Goal: Find specific page/section: Find specific page/section

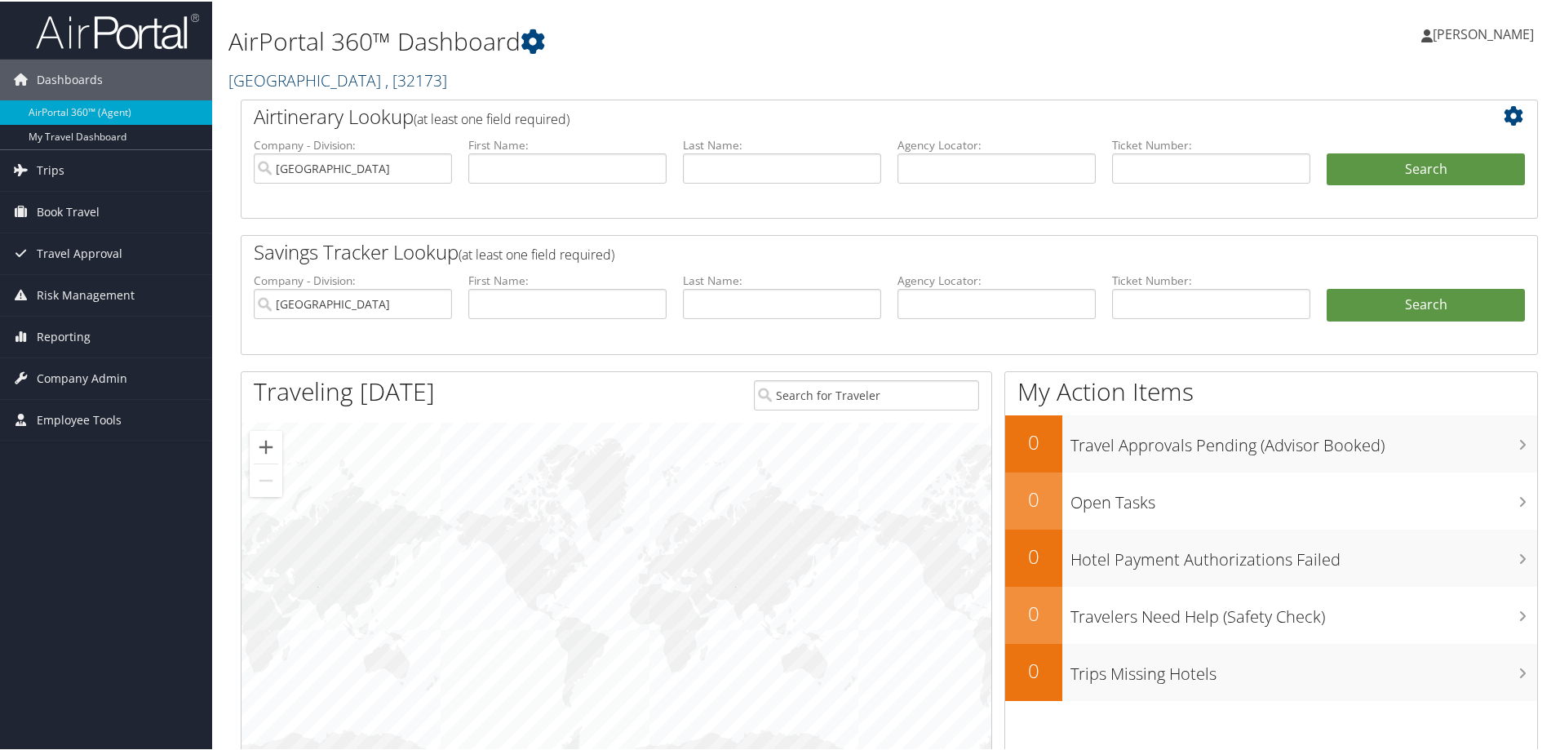
click at [413, 73] on span ", [ 32173 ]" at bounding box center [416, 79] width 62 height 22
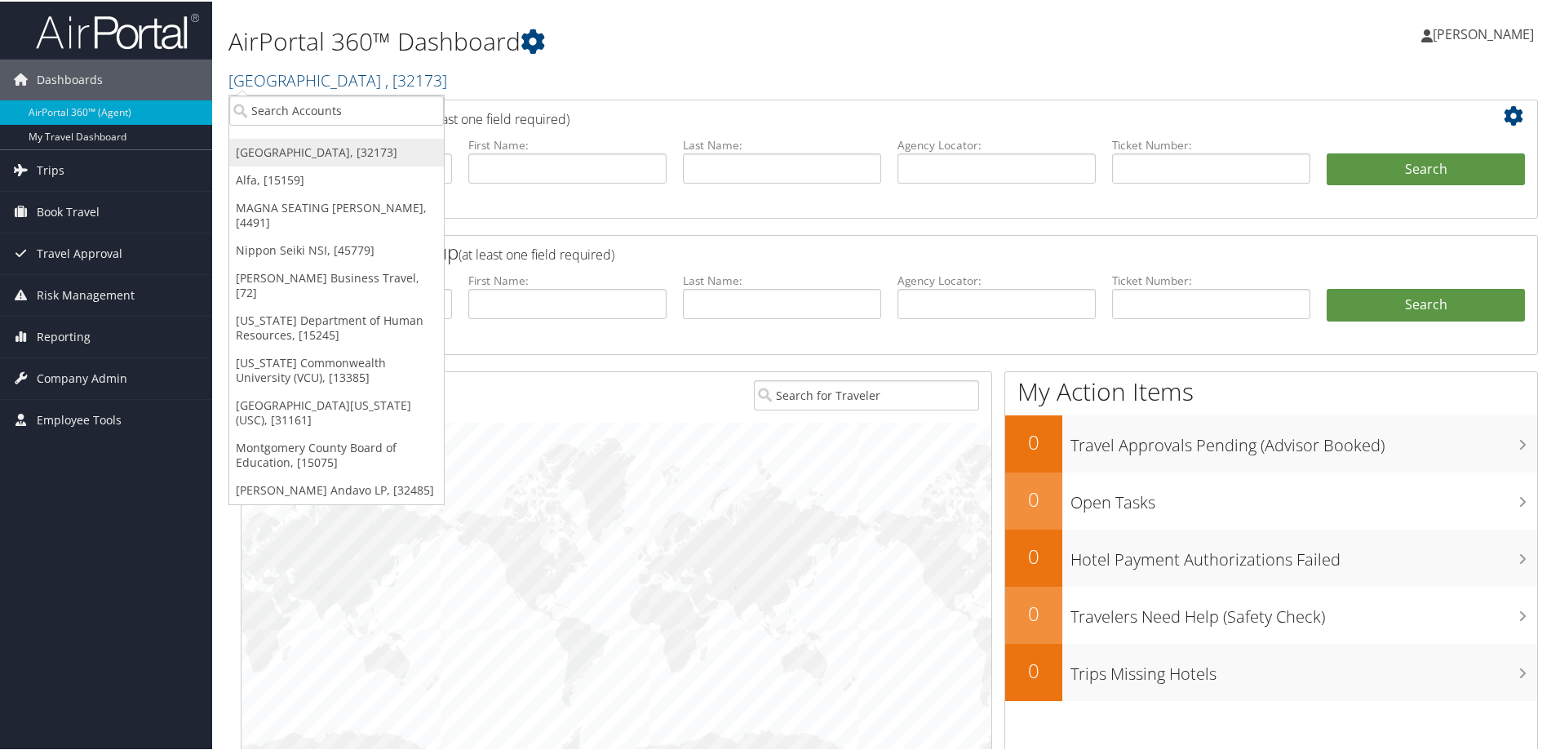
click at [330, 145] on link "[GEOGRAPHIC_DATA], [32173]" at bounding box center [336, 151] width 215 height 28
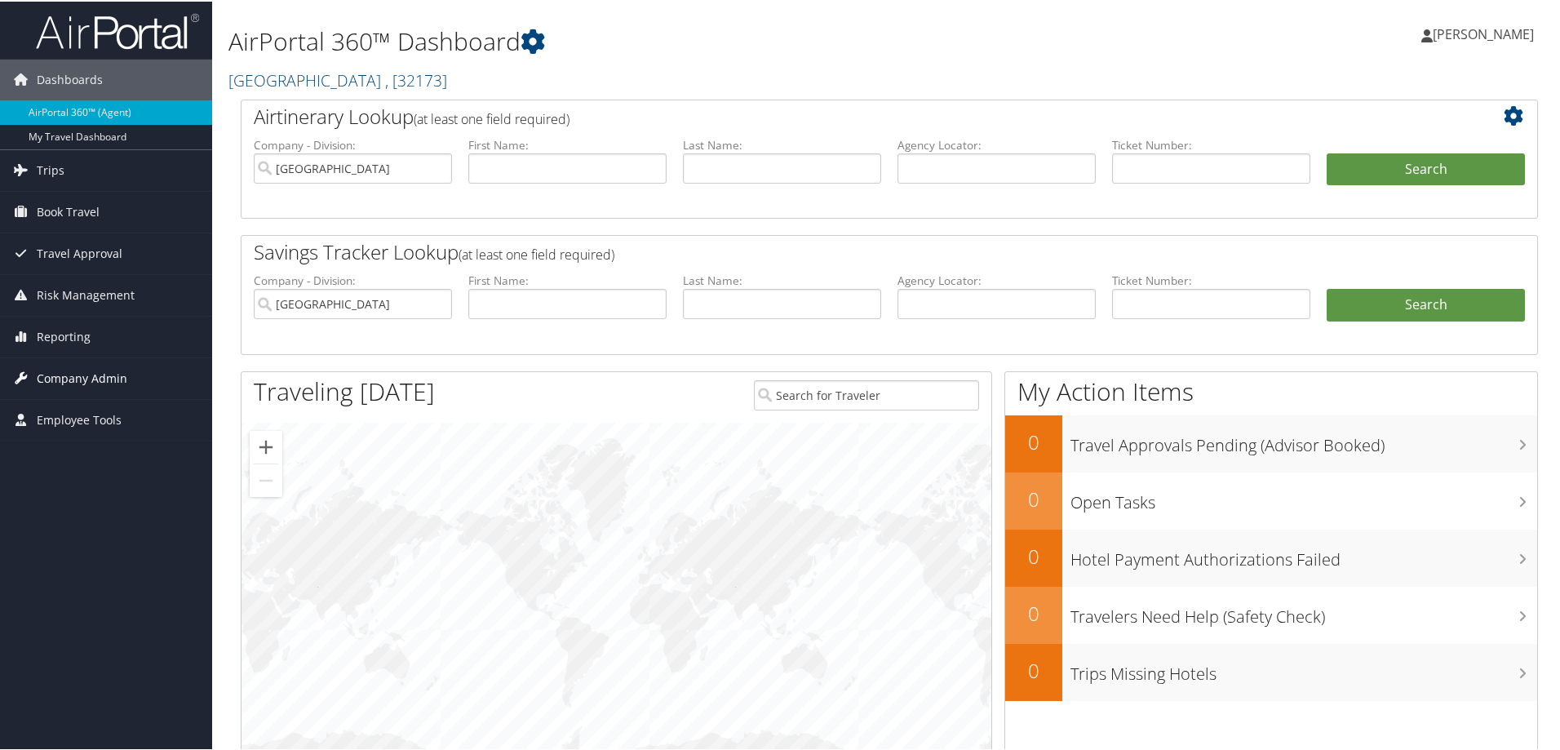
click at [82, 371] on span "Company Admin" at bounding box center [82, 377] width 91 height 41
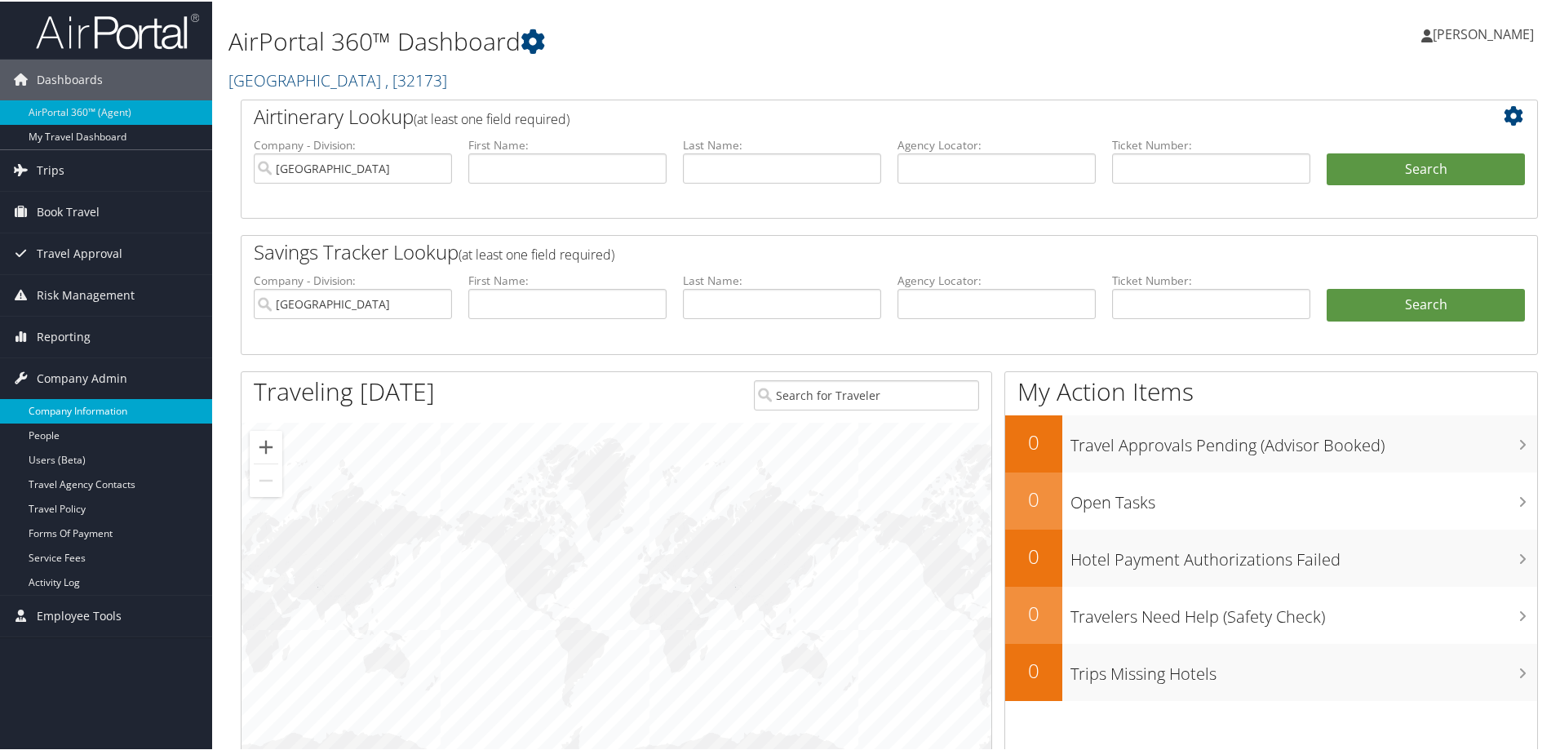
click at [89, 403] on link "Company Information" at bounding box center [106, 409] width 212 height 24
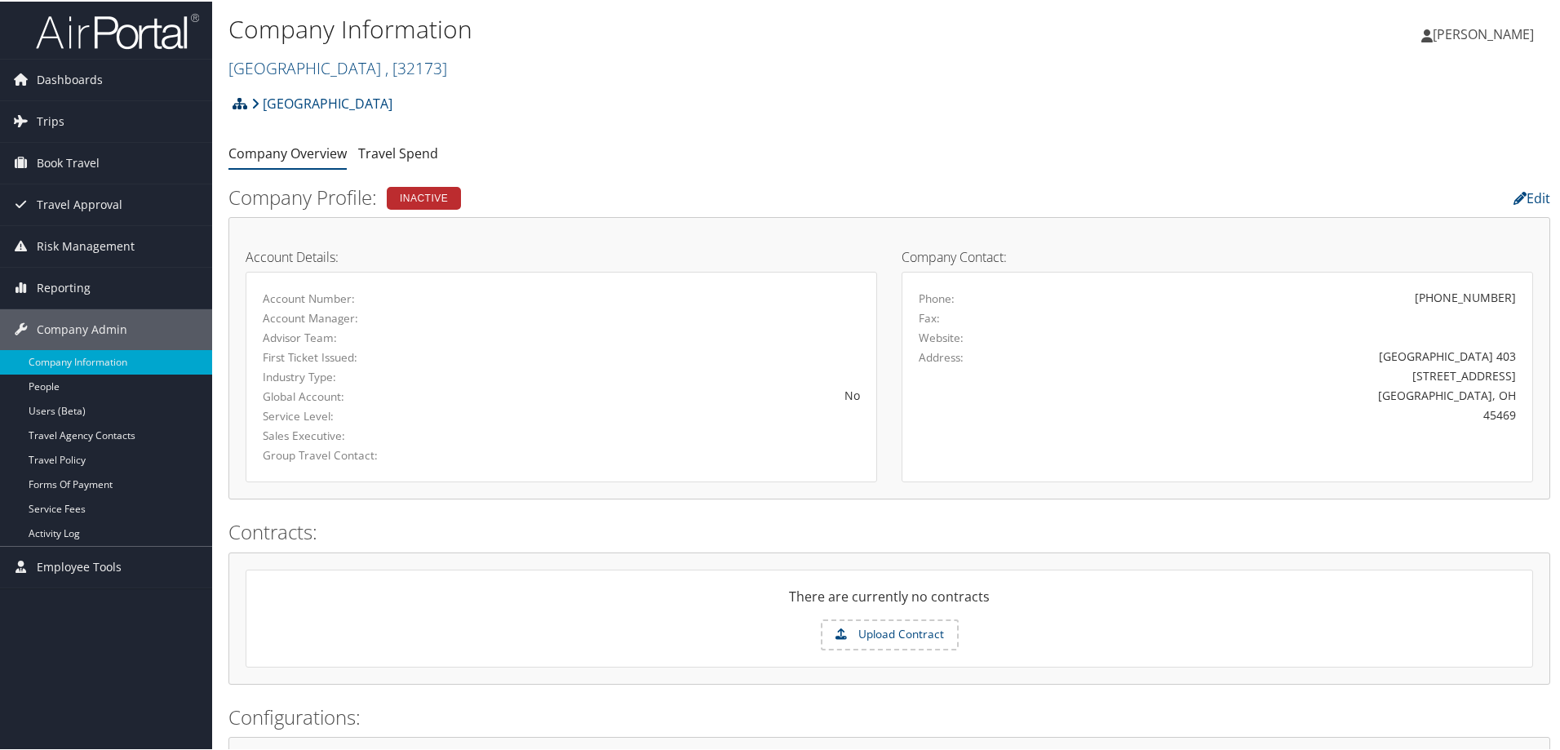
click at [245, 100] on icon at bounding box center [240, 101] width 15 height 13
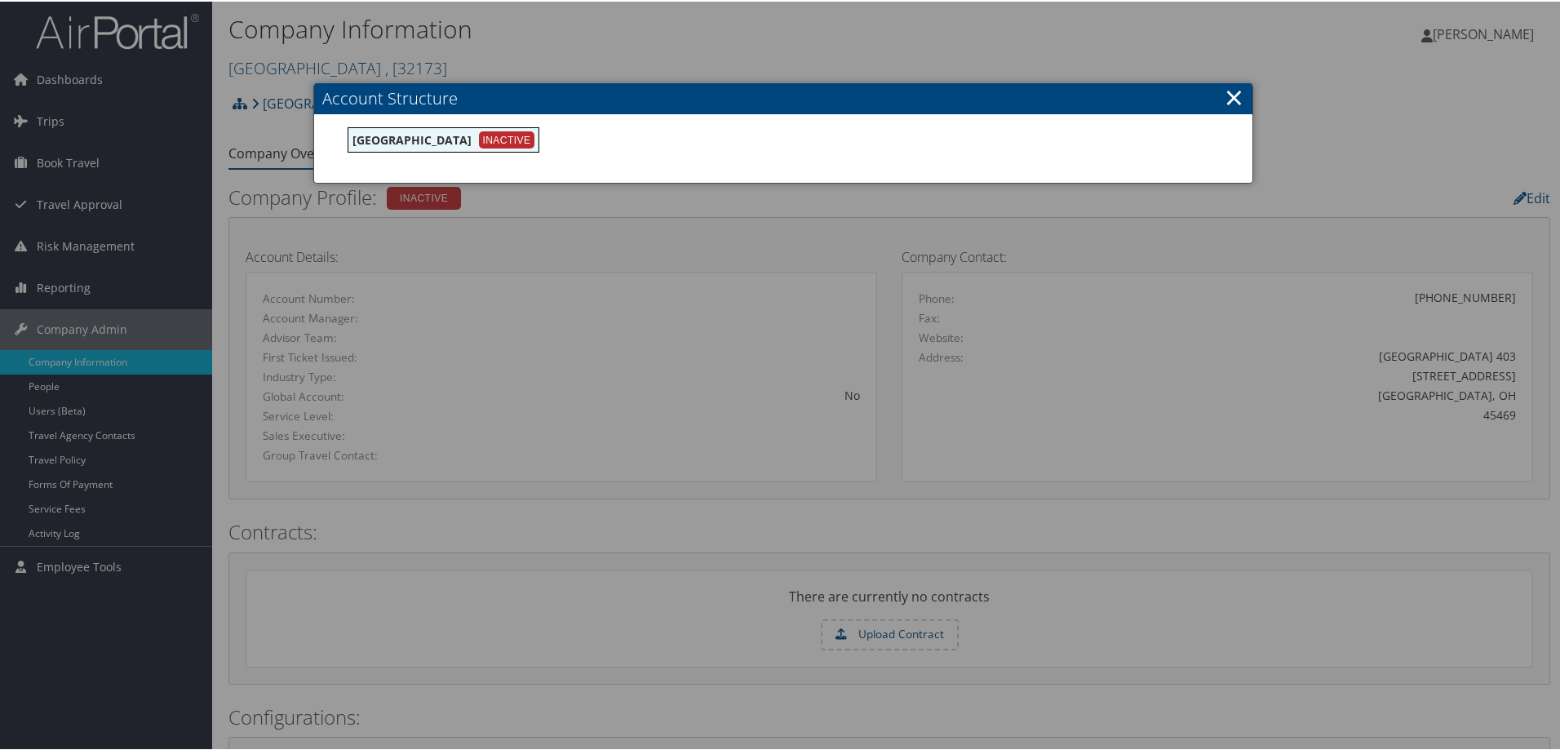
click at [242, 103] on div at bounding box center [783, 375] width 1567 height 750
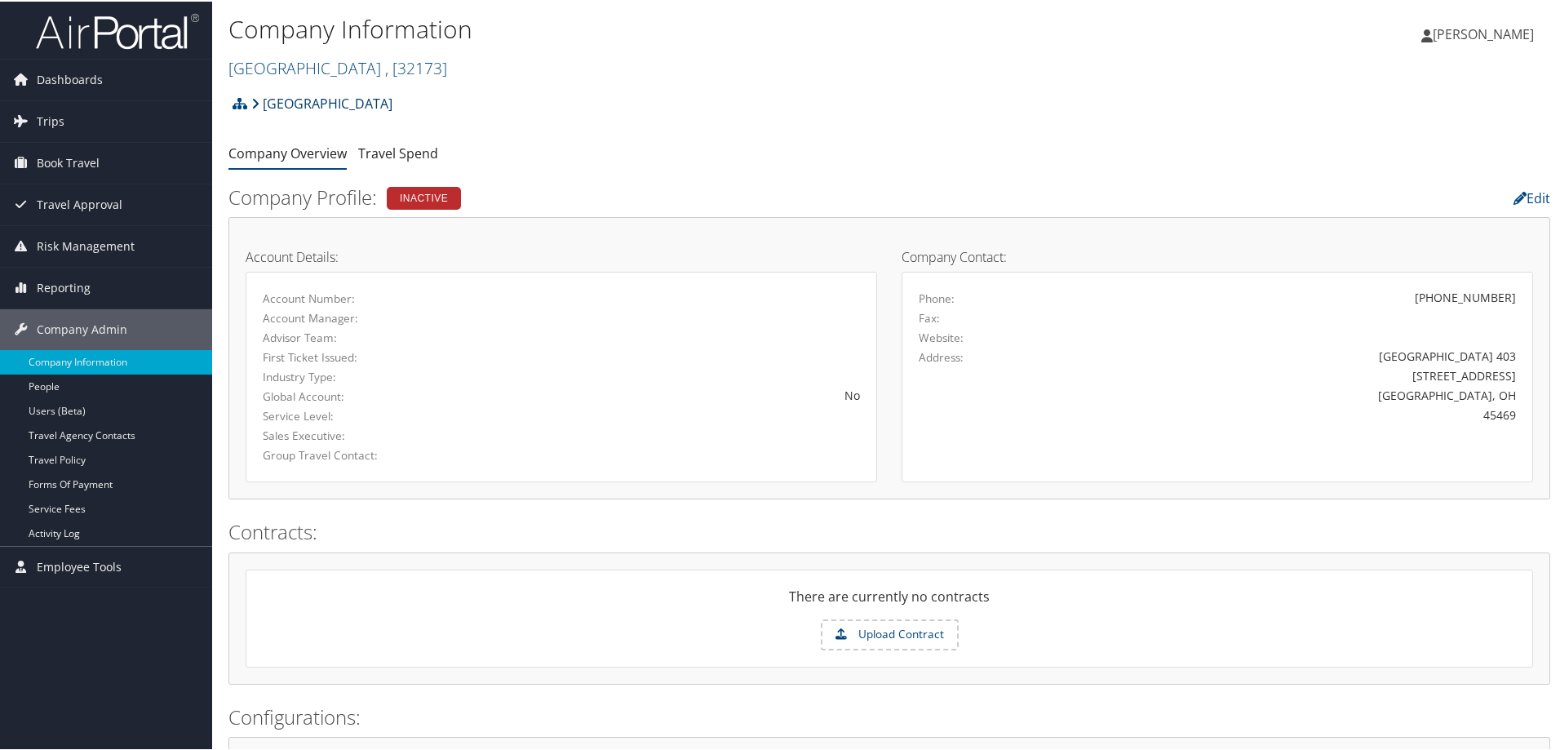
click at [304, 98] on link "[GEOGRAPHIC_DATA]" at bounding box center [321, 102] width 141 height 33
click at [252, 97] on icon at bounding box center [255, 101] width 8 height 13
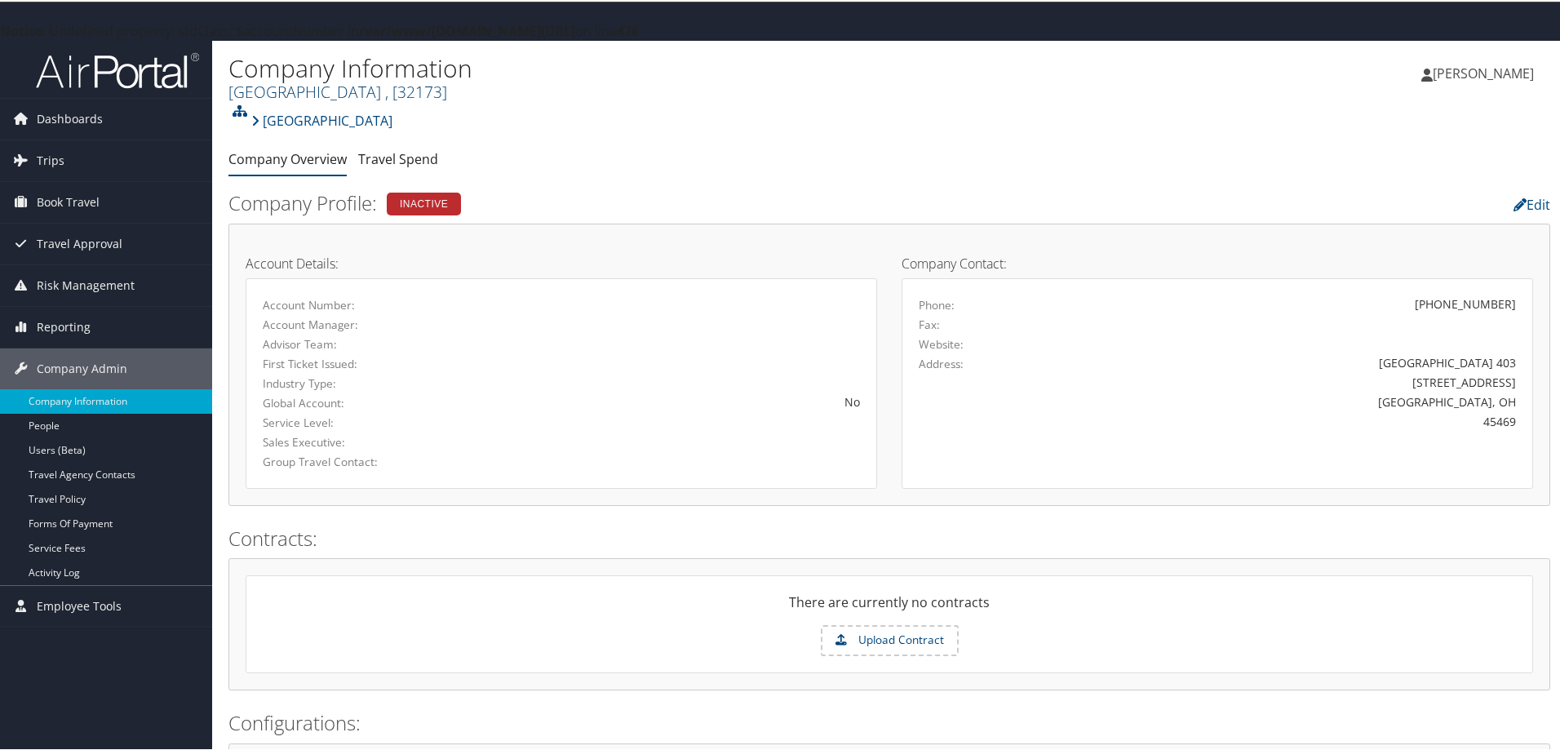
click at [283, 88] on link "[GEOGRAPHIC_DATA] , [ 32173 ]" at bounding box center [338, 90] width 219 height 22
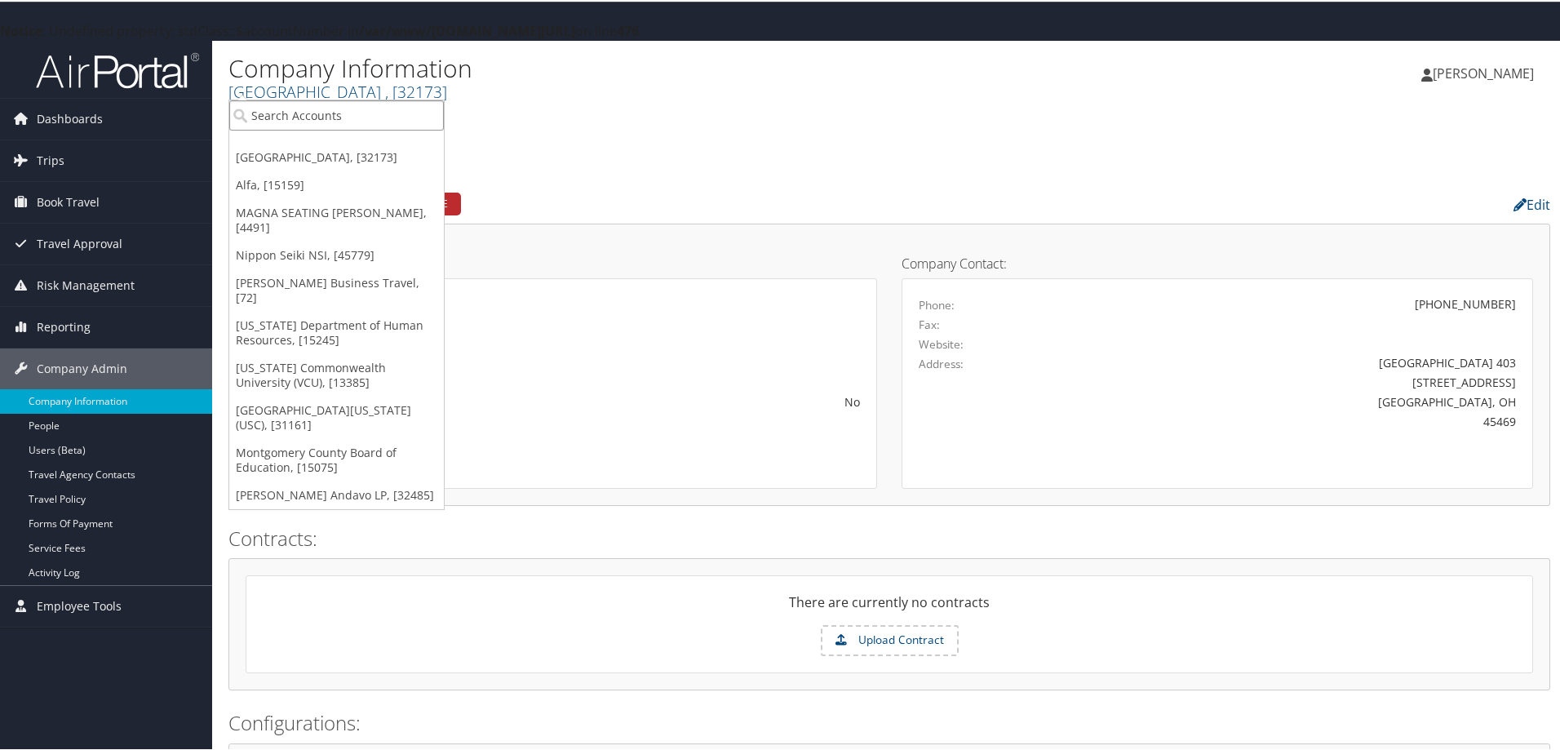
click at [285, 112] on input "search" at bounding box center [336, 114] width 215 height 30
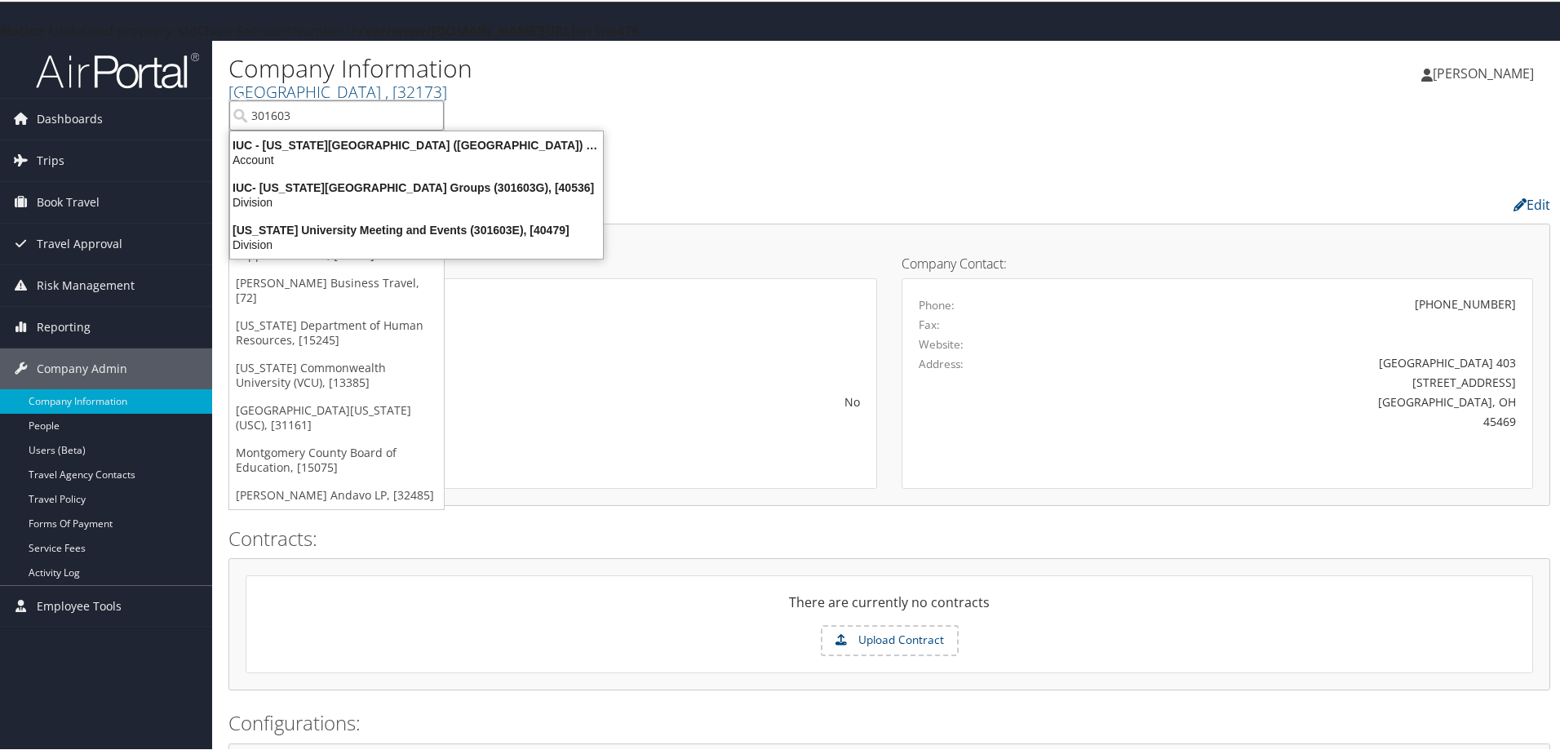
type input "301603"
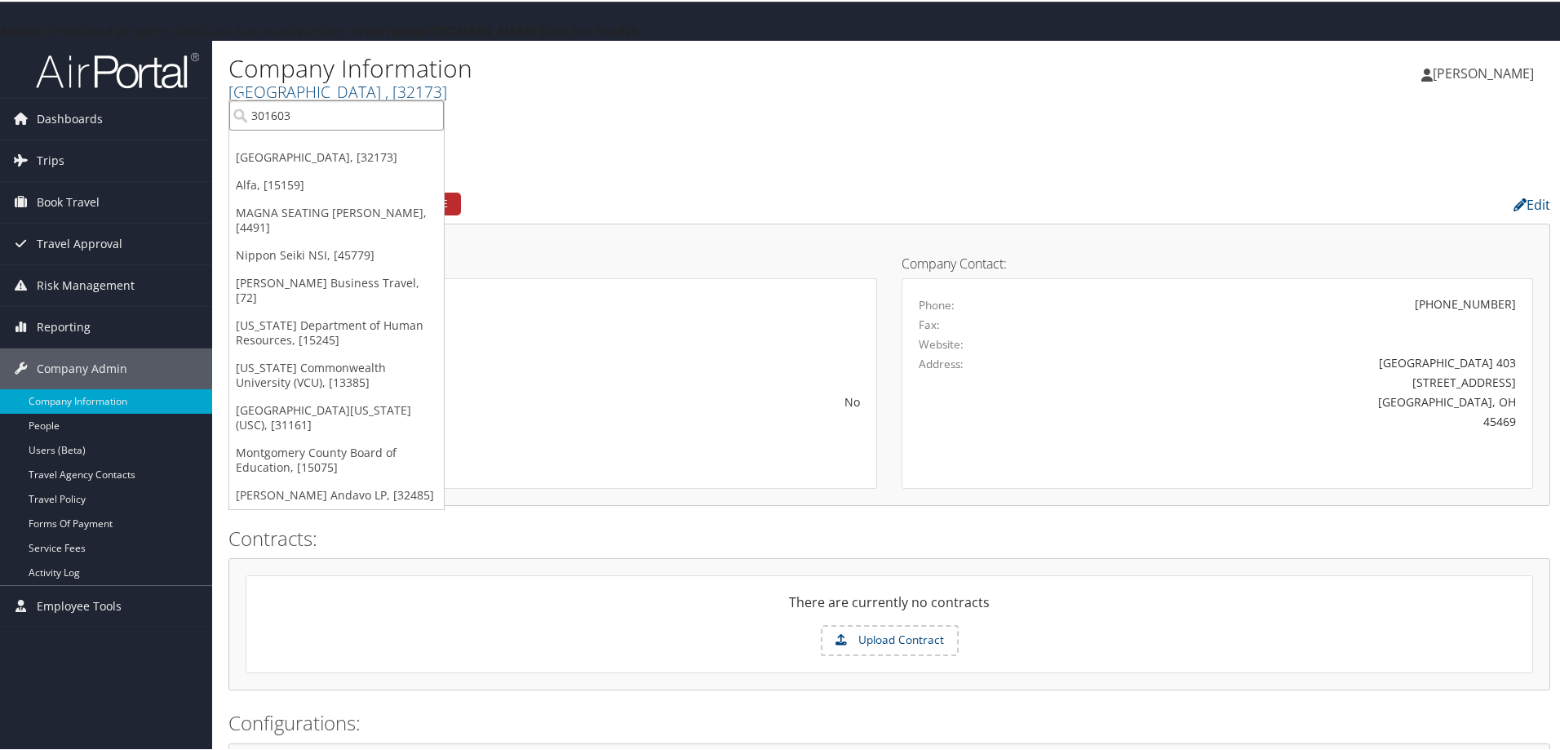
click at [320, 109] on input "301603" at bounding box center [336, 114] width 215 height 30
click at [327, 114] on input "search" at bounding box center [336, 114] width 215 height 30
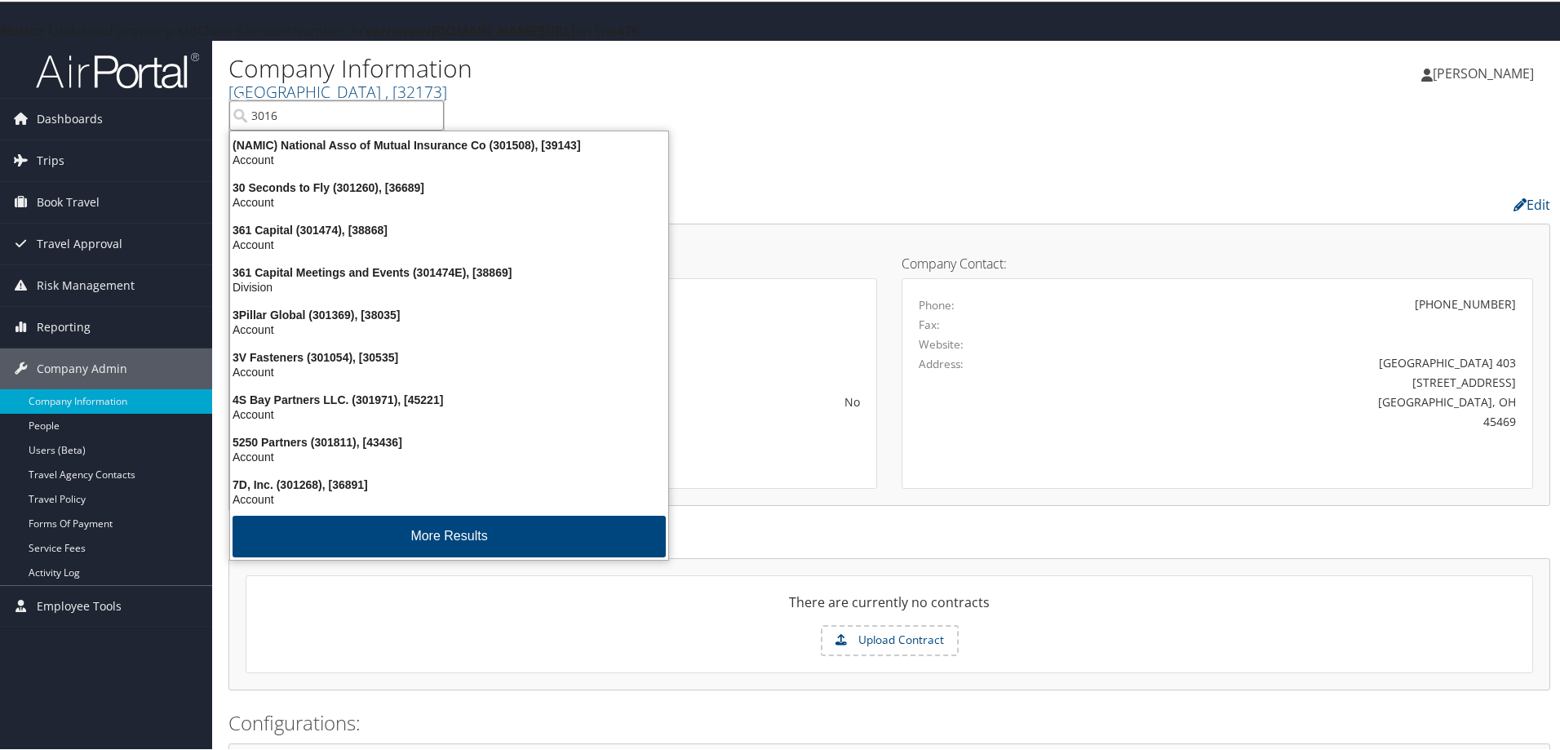
type input "30160"
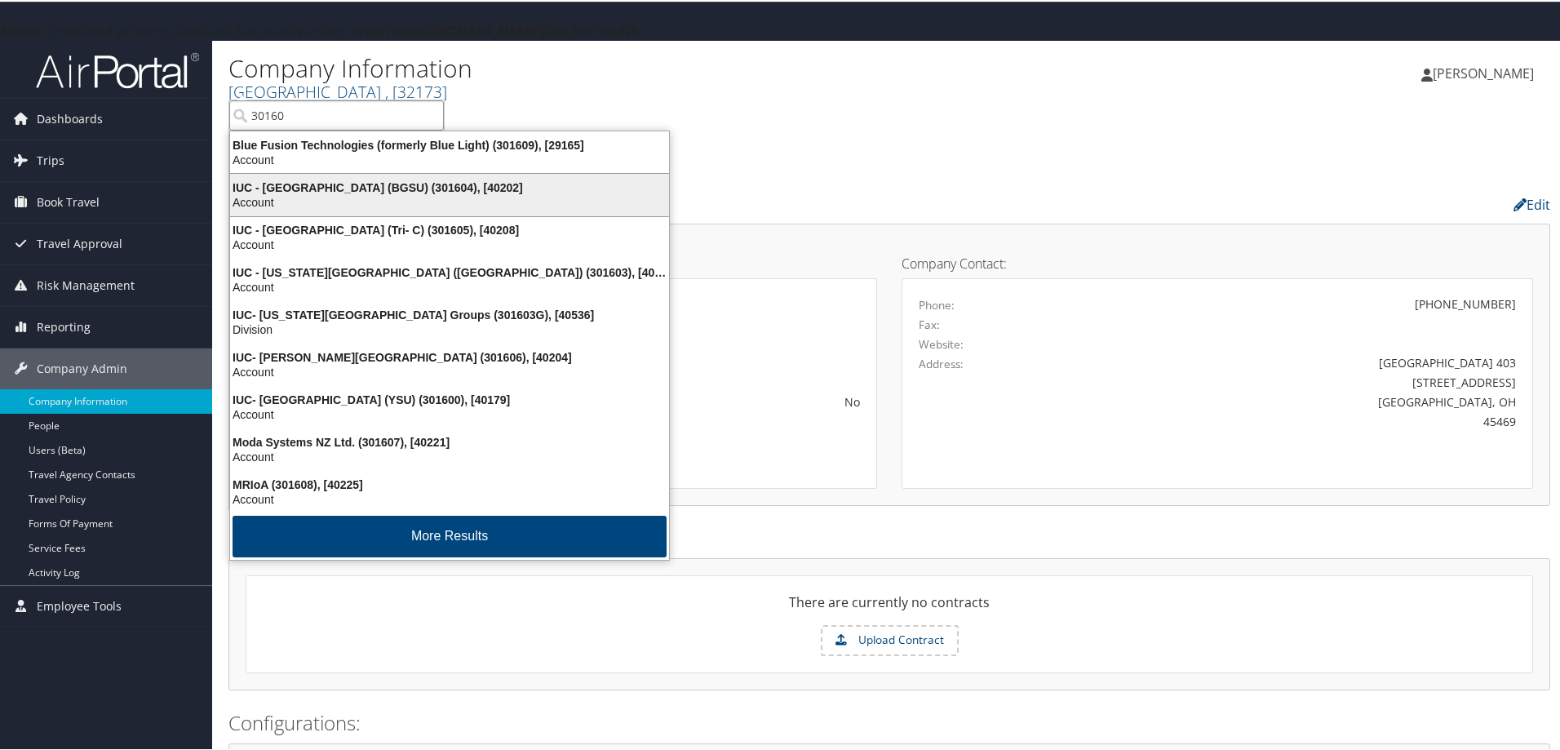
click at [350, 193] on div "IUC - Bowling Green State University (BGSU) (301604), [40202]" at bounding box center [449, 186] width 459 height 15
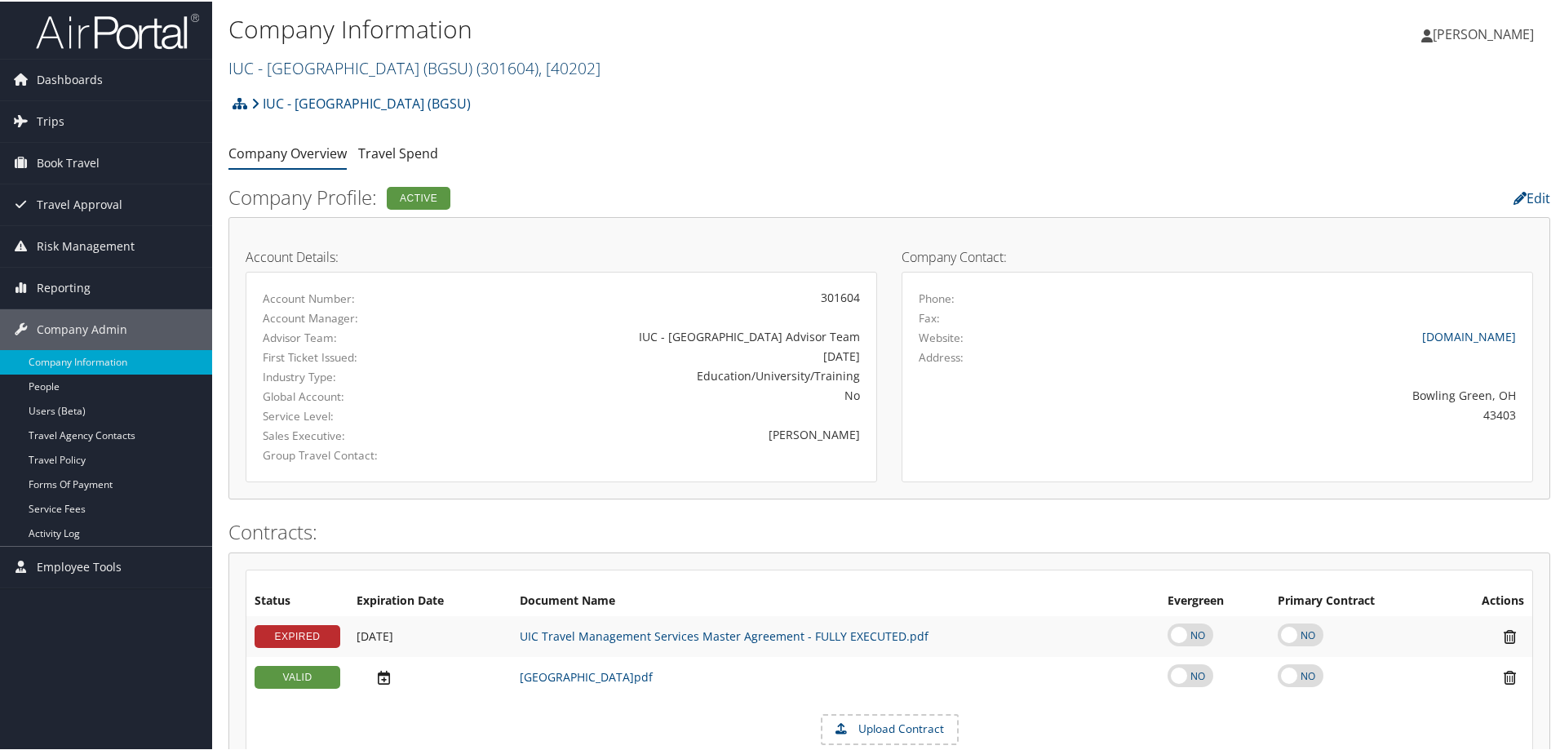
click at [312, 64] on link "IUC - Bowling Green State University (BGSU) ( 301604 ) , [ 40202 ]" at bounding box center [415, 66] width 372 height 22
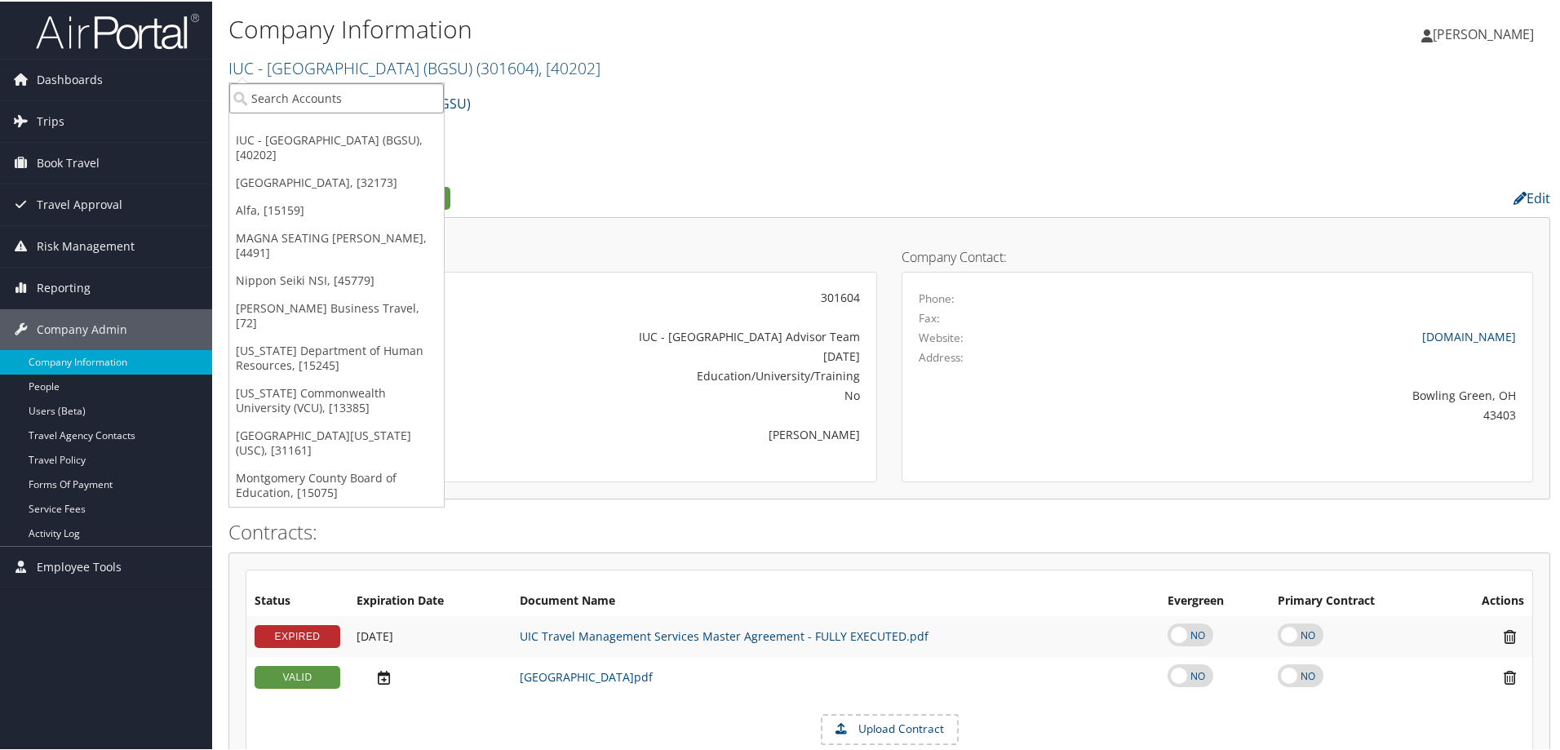
click at [312, 103] on input "search" at bounding box center [336, 97] width 215 height 30
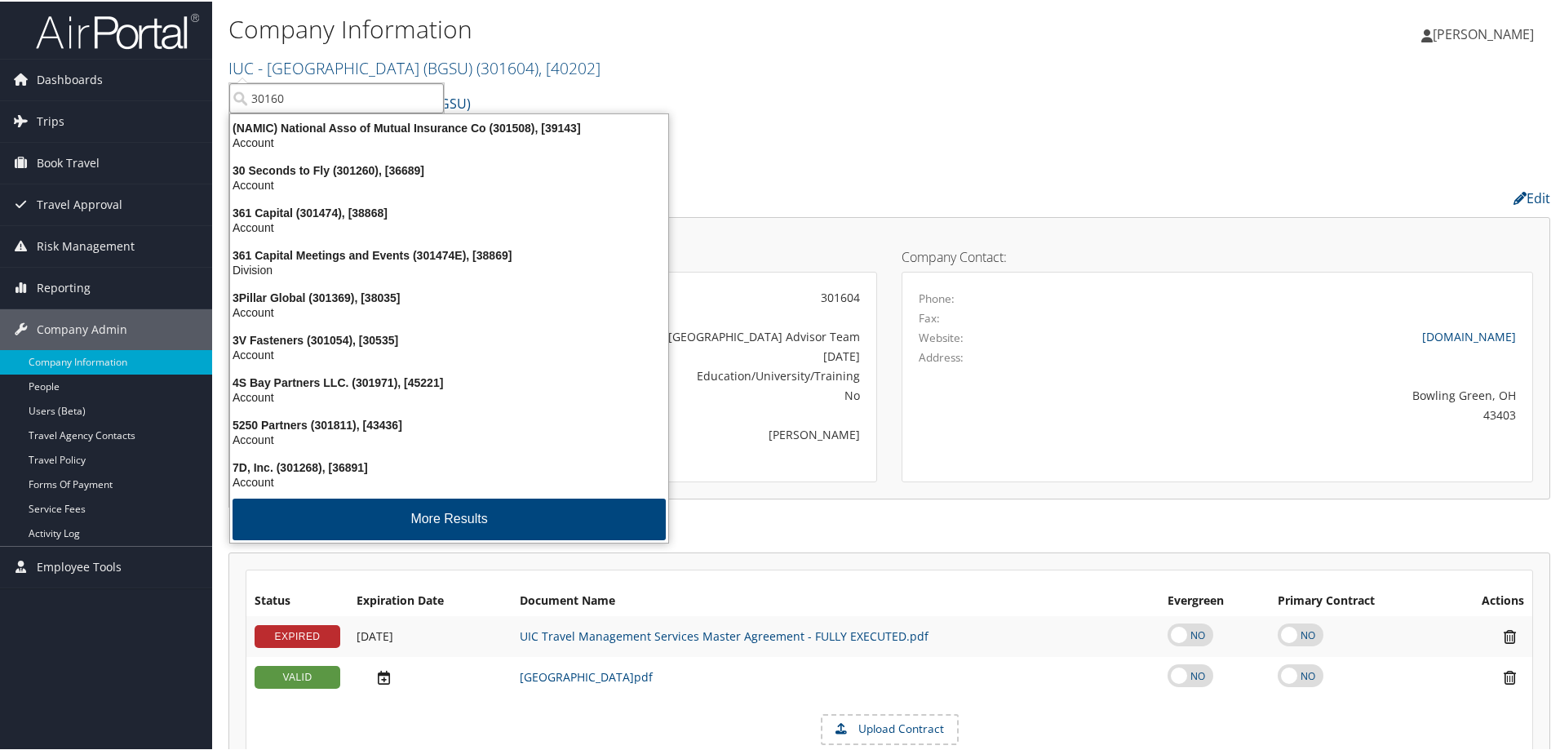
type input "301603"
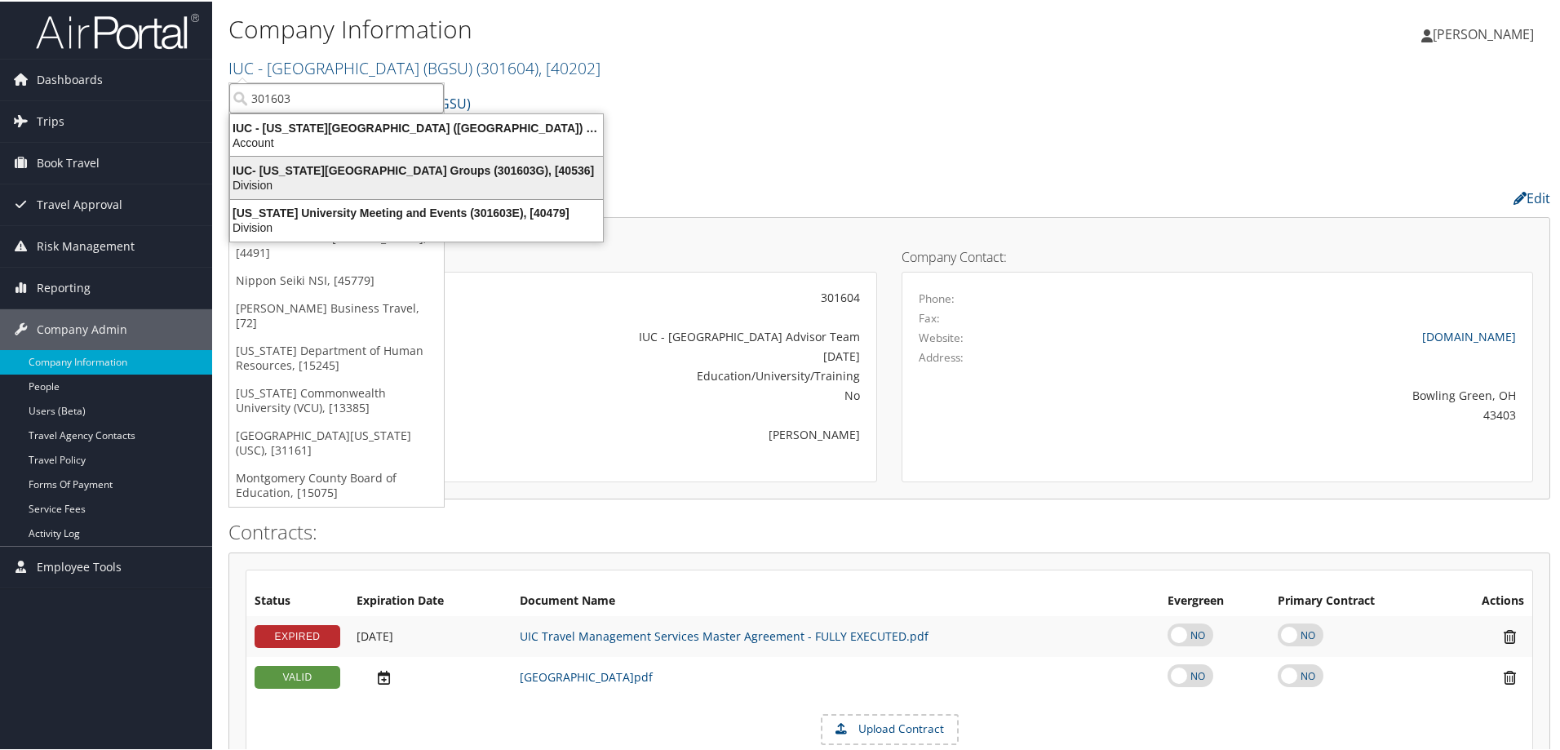
drag, startPoint x: 317, startPoint y: 122, endPoint x: 305, endPoint y: 178, distance: 56.7
click at [305, 178] on ul "IUC - Ohio University (OU) (301603), [40097] Account IUC- Ohio University Group…" at bounding box center [416, 176] width 375 height 129
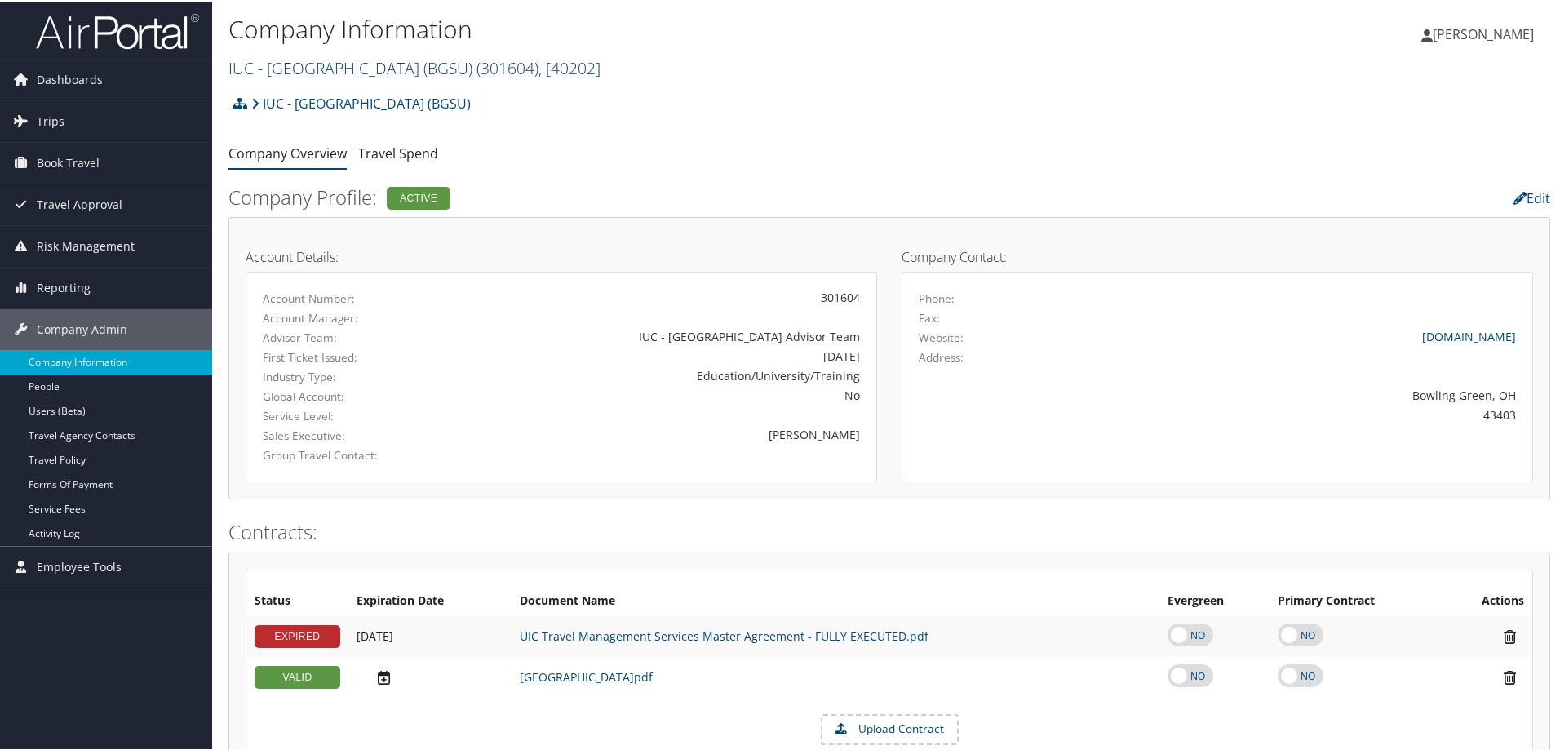
click at [314, 61] on link "IUC - Bowling Green State University (BGSU) ( 301604 ) , [ 40202 ]" at bounding box center [415, 66] width 372 height 22
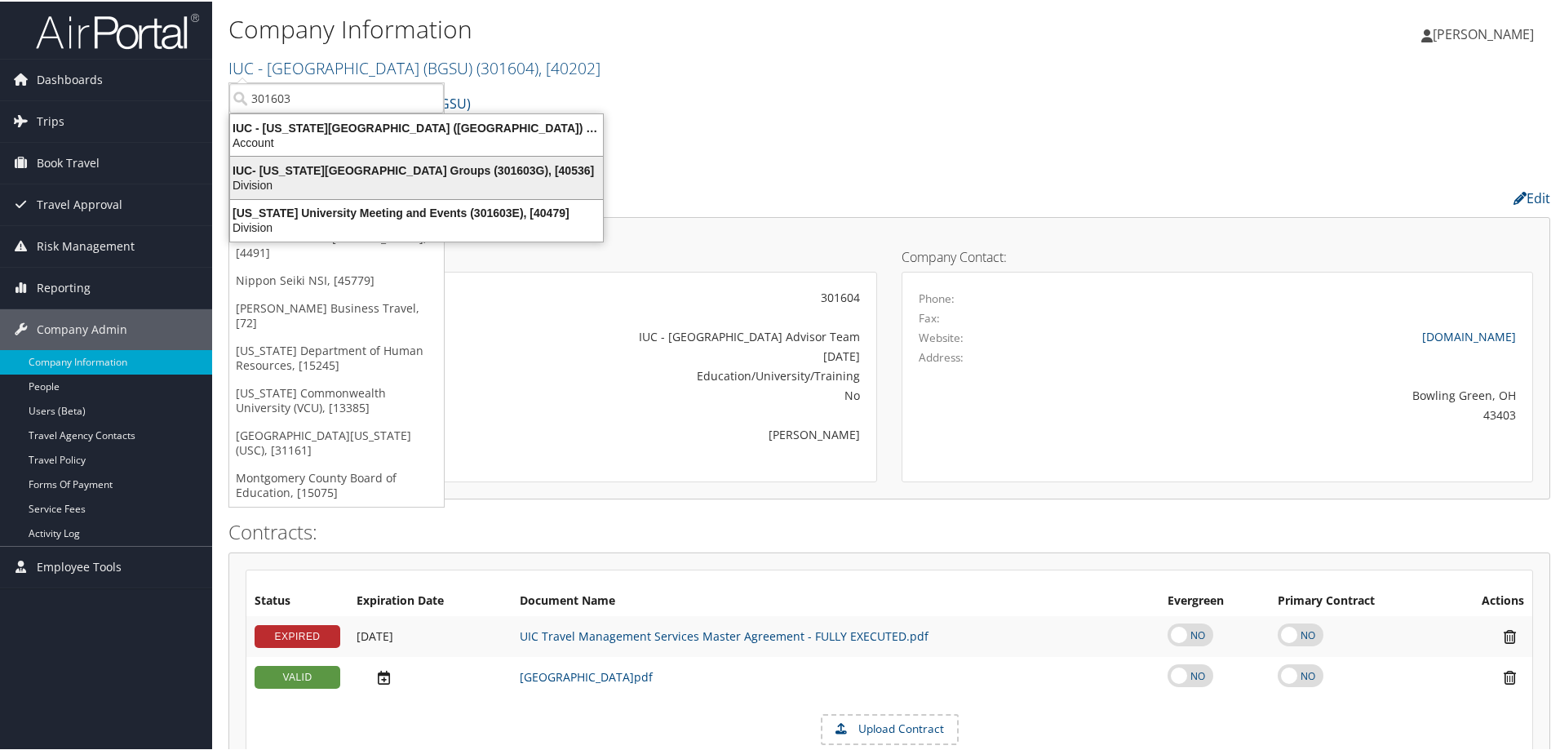
click at [331, 162] on div "IUC- Ohio University Groups (301603G), [40536]" at bounding box center [416, 169] width 393 height 15
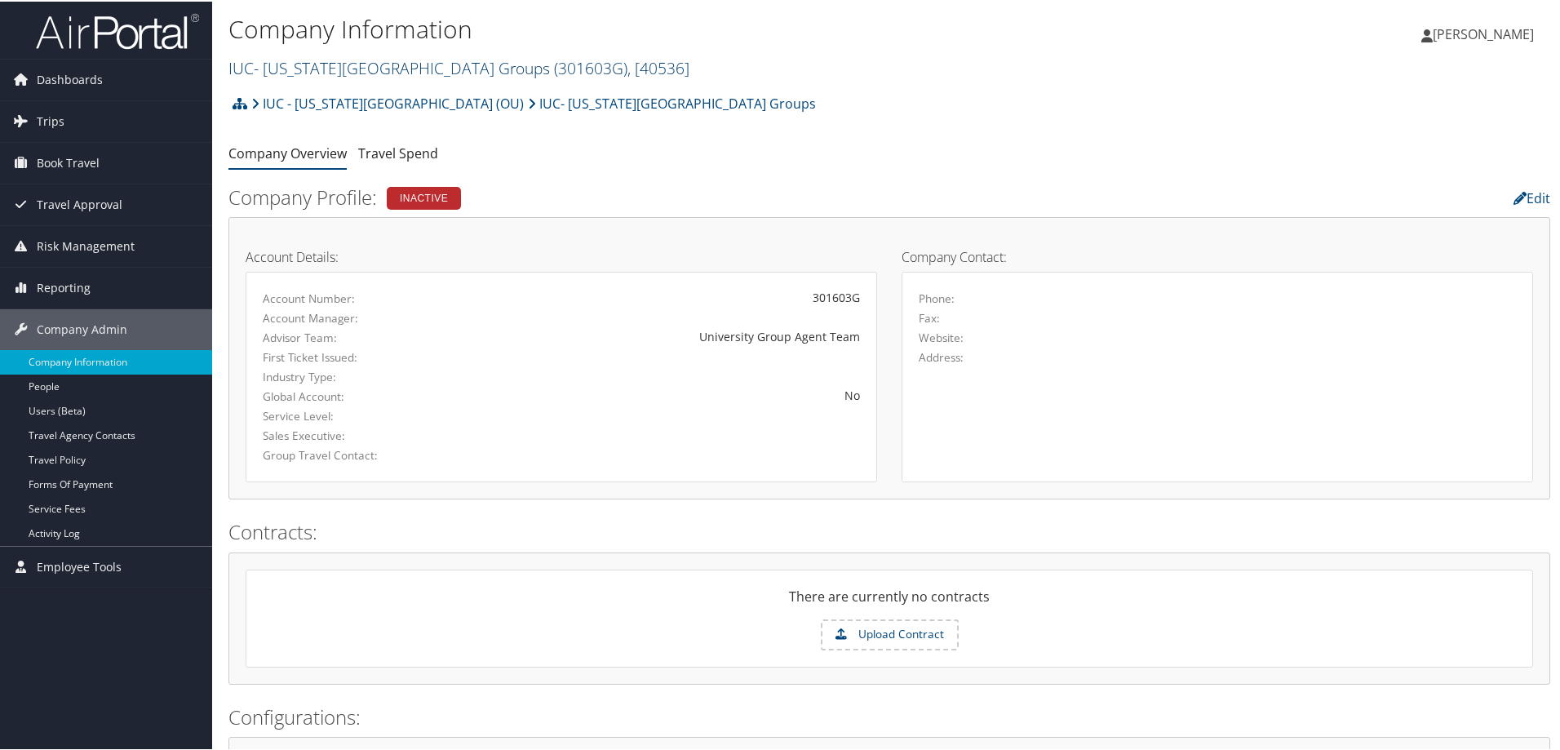
click at [349, 63] on link "IUC- Ohio University Groups ( 301603G ) , [ 40536 ]" at bounding box center [459, 66] width 461 height 22
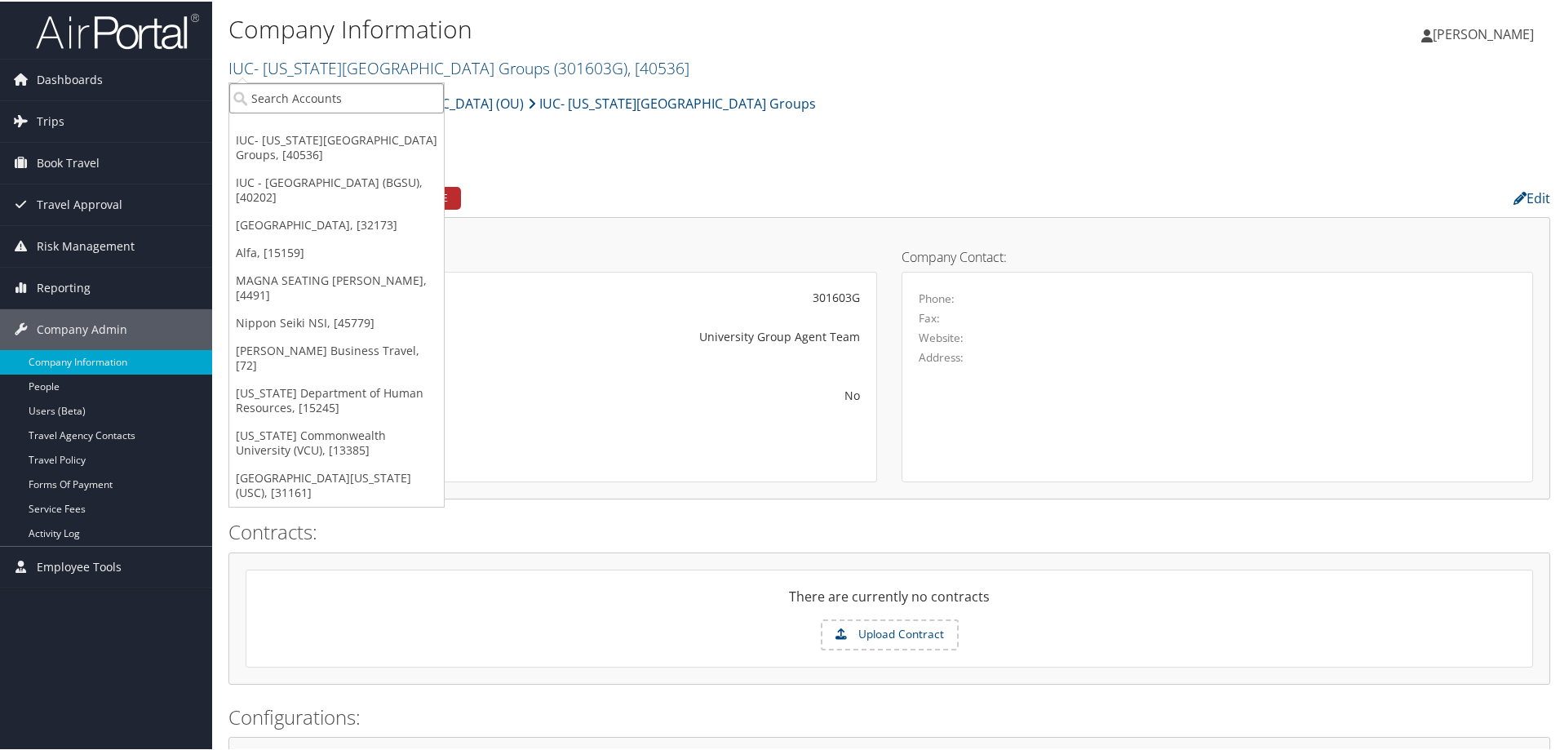
click at [365, 100] on input "search" at bounding box center [336, 97] width 215 height 30
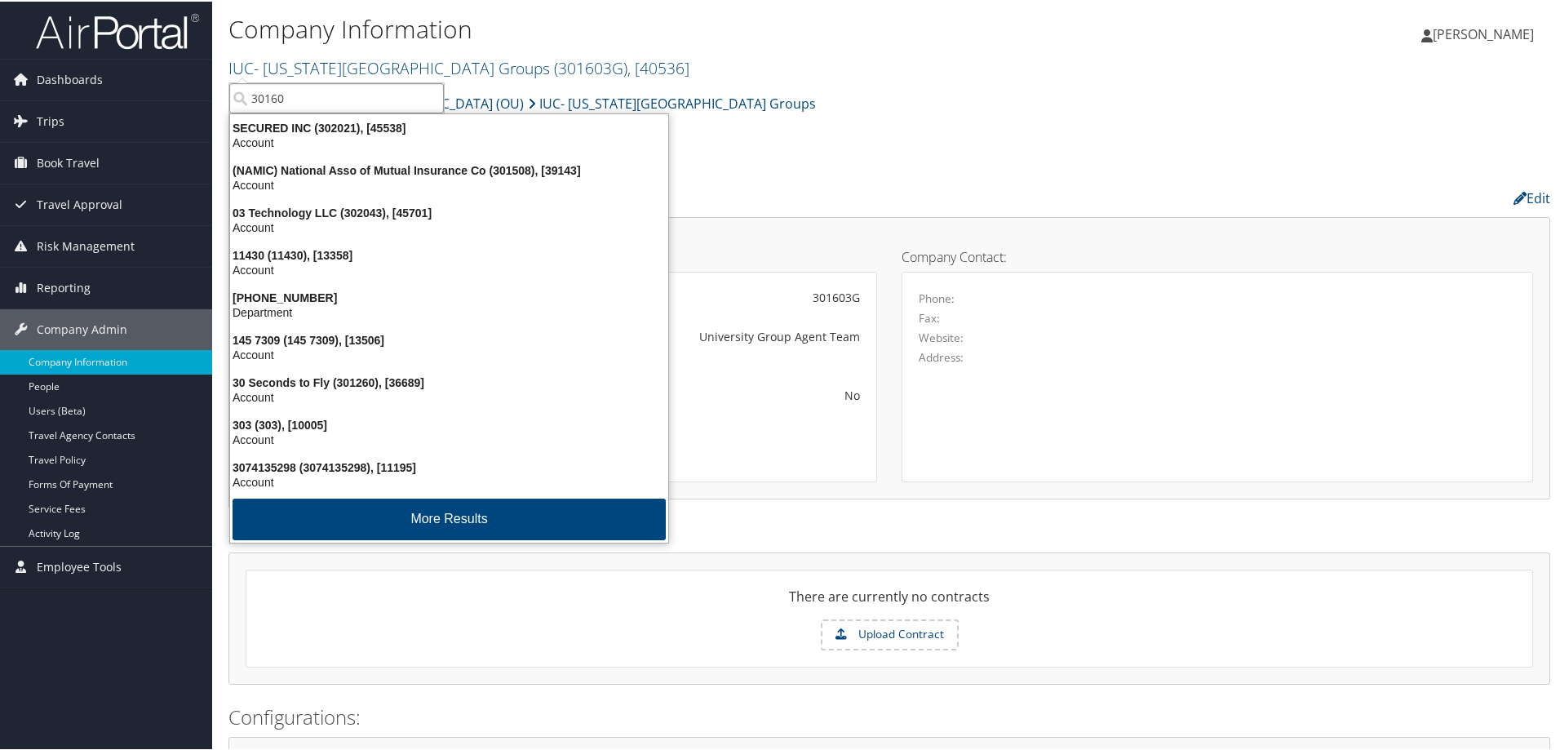
type input "301603"
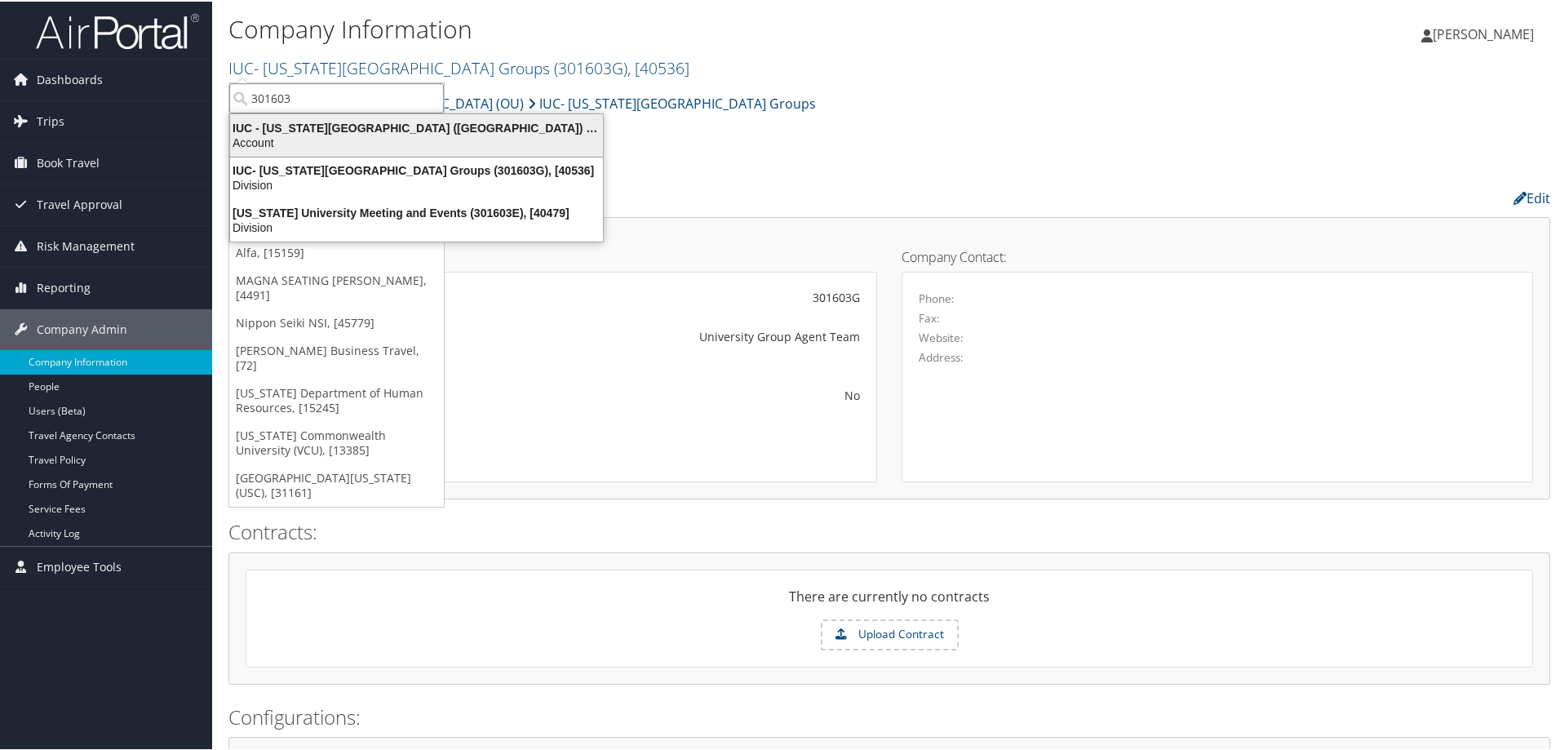
click at [364, 123] on div "IUC - [US_STATE][GEOGRAPHIC_DATA] ([GEOGRAPHIC_DATA]) (301603), [40097]" at bounding box center [416, 126] width 393 height 15
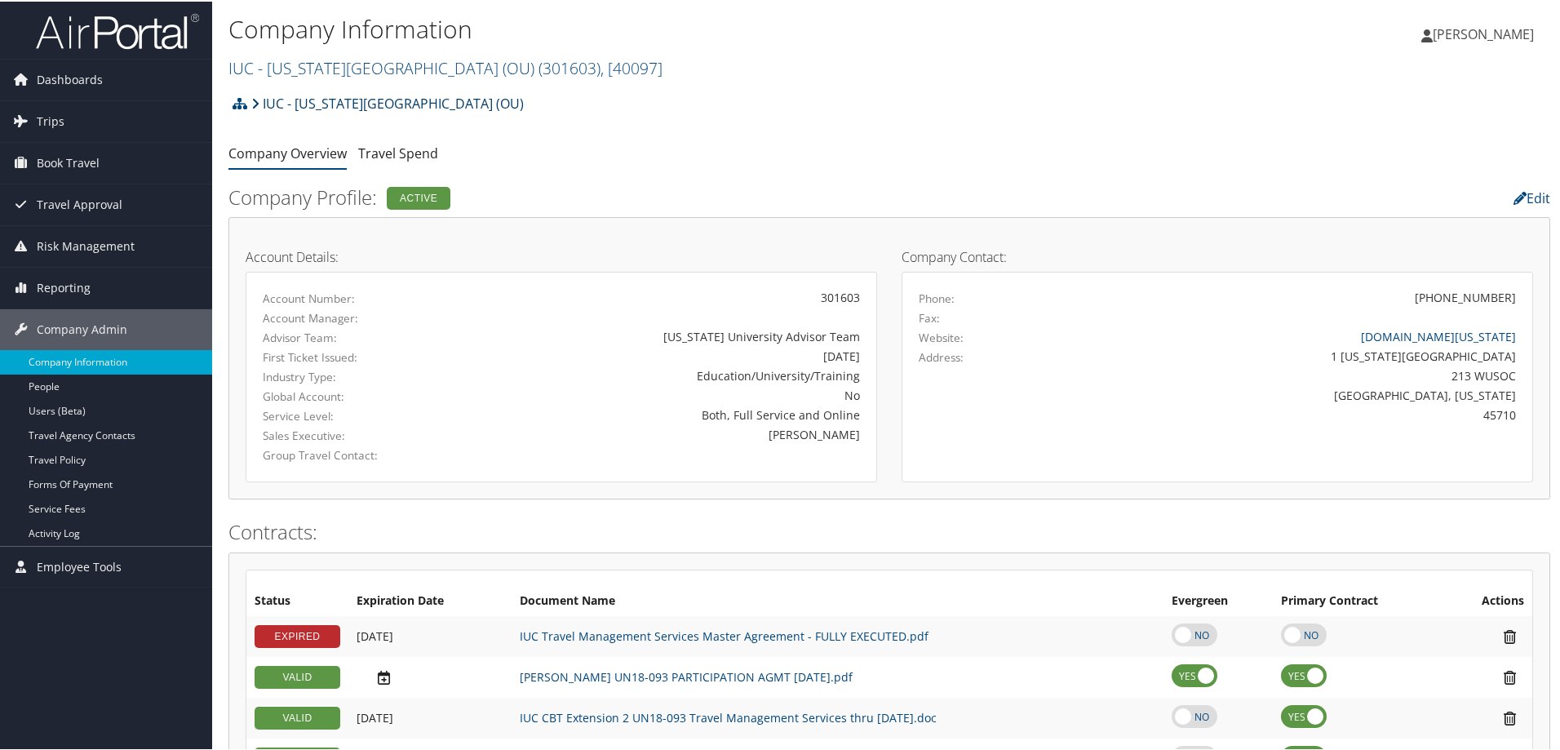
click at [257, 95] on icon at bounding box center [255, 101] width 8 height 13
click at [601, 66] on span ", [ 40097 ]" at bounding box center [632, 66] width 62 height 22
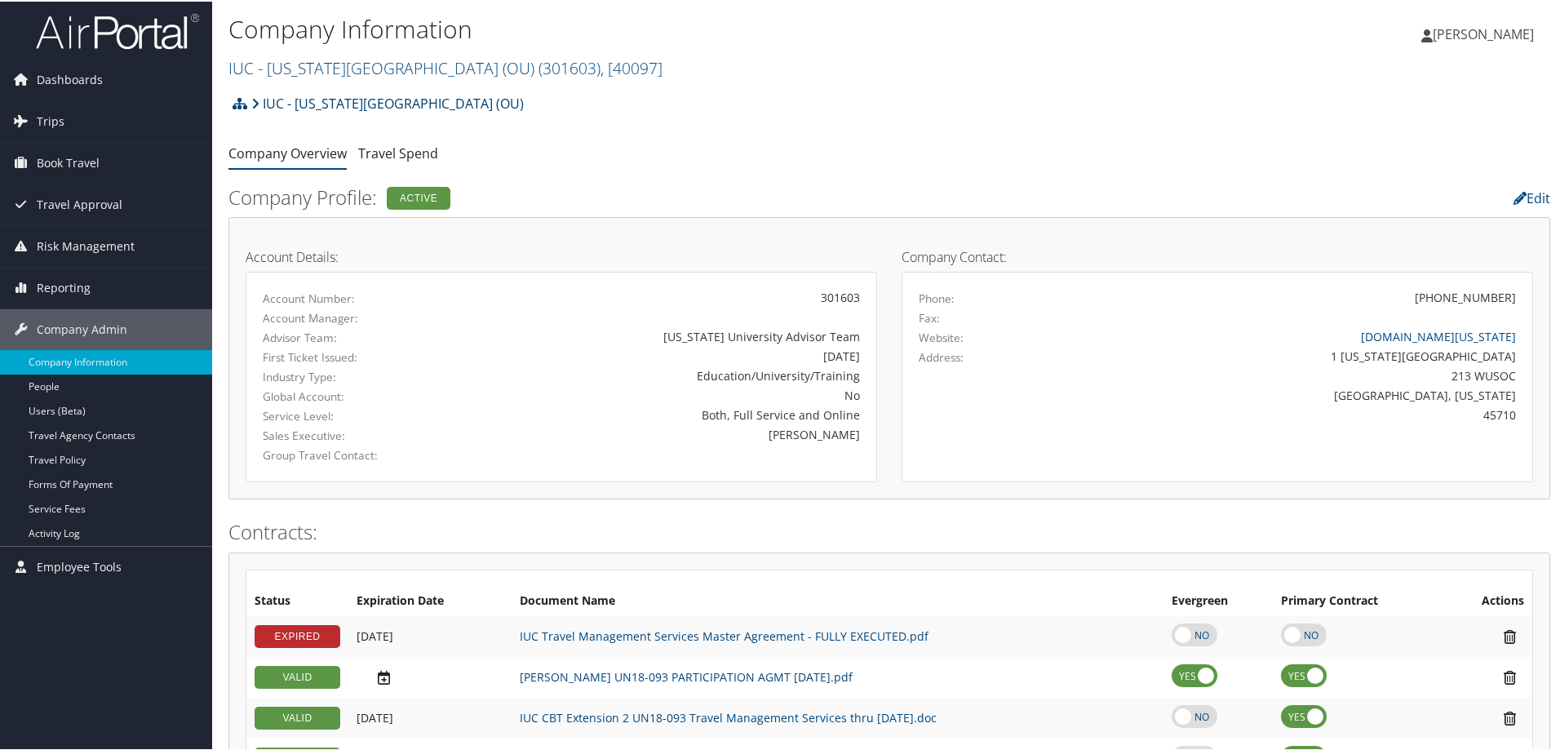
click at [381, 95] on link "IUC - [US_STATE][GEOGRAPHIC_DATA] (OU)" at bounding box center [387, 102] width 273 height 33
